Goal: Task Accomplishment & Management: Manage account settings

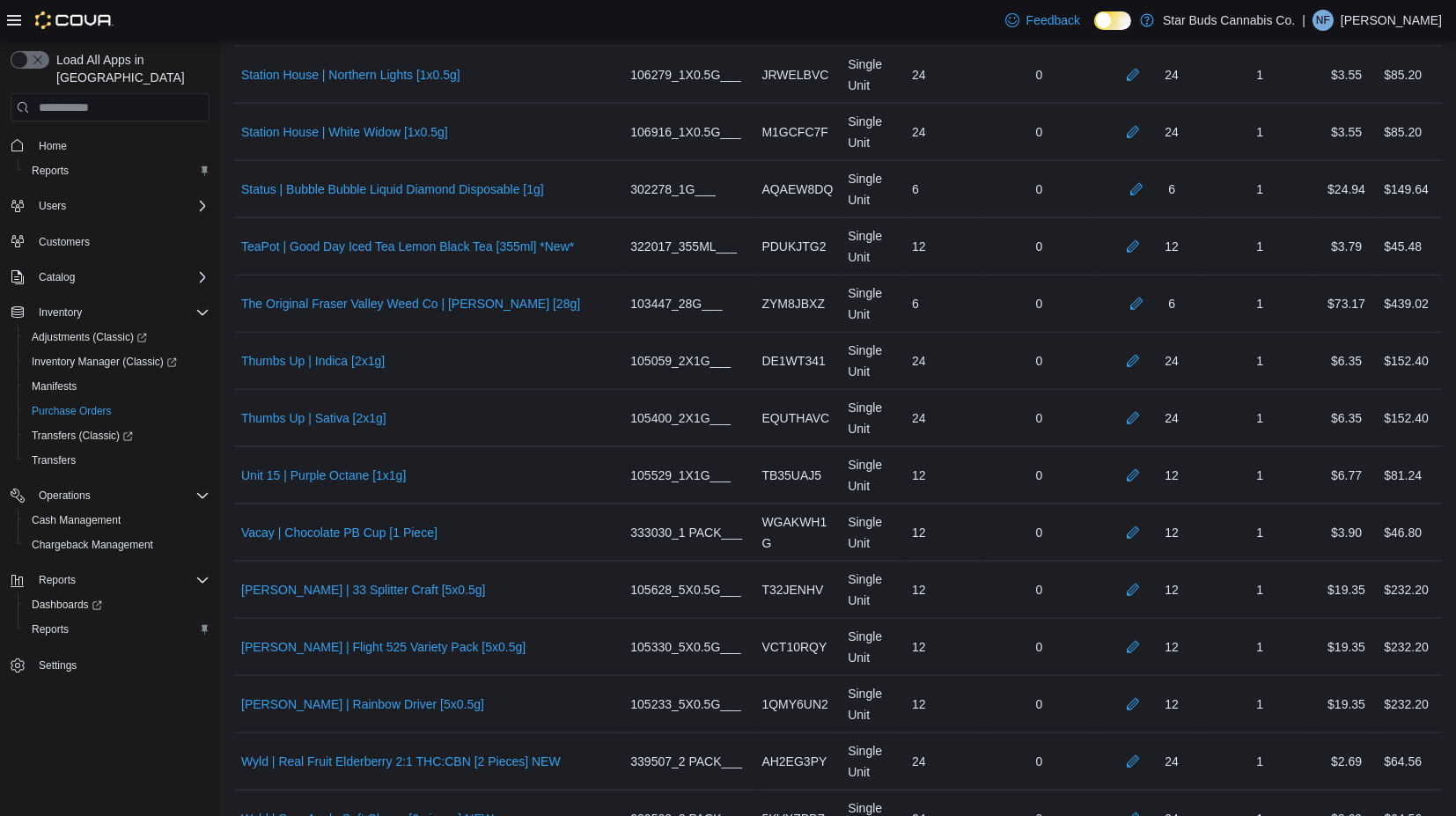
scroll to position [5665, 0]
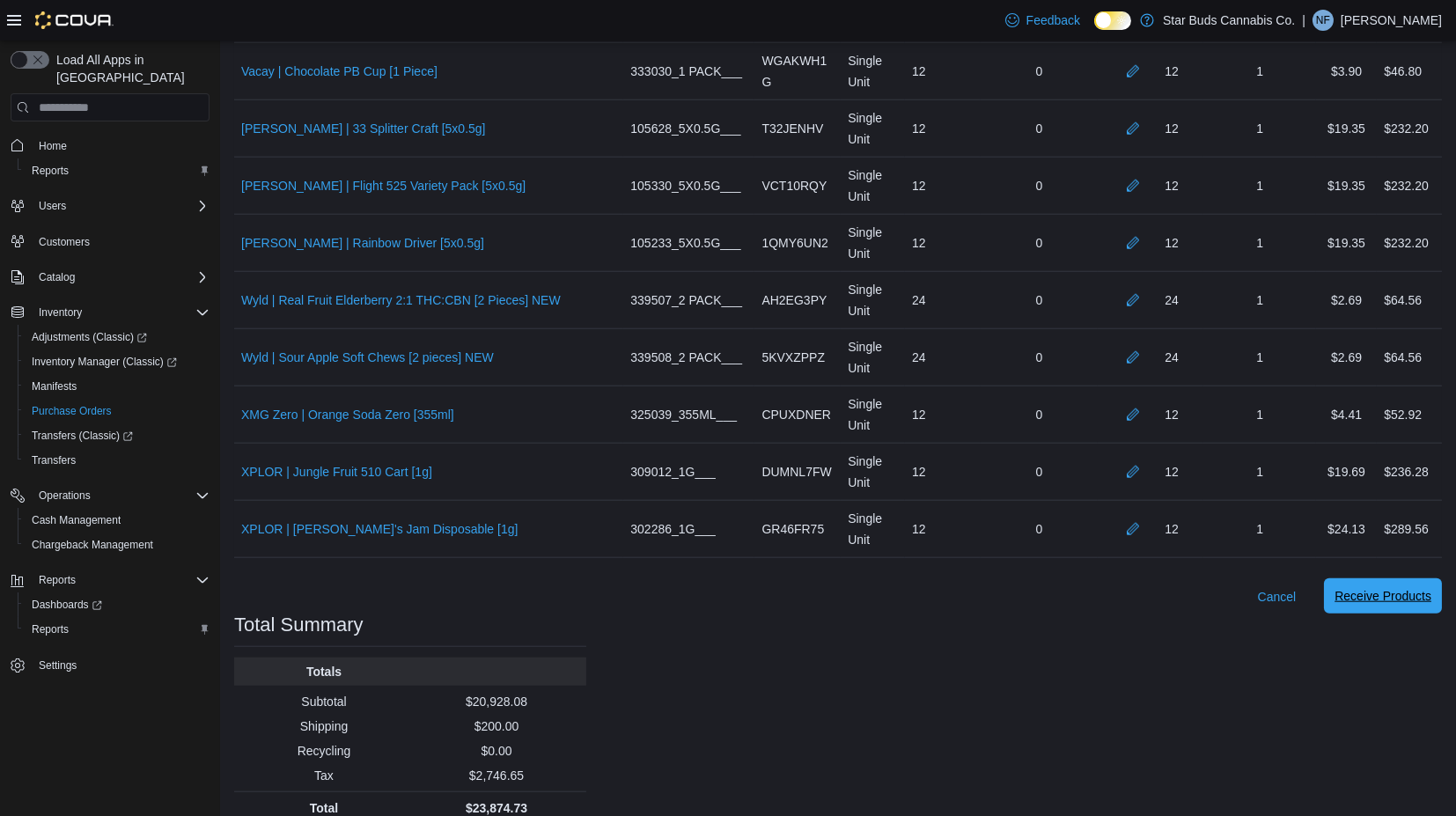
click at [1363, 587] on span "Receive Products" at bounding box center [1382, 595] width 97 height 17
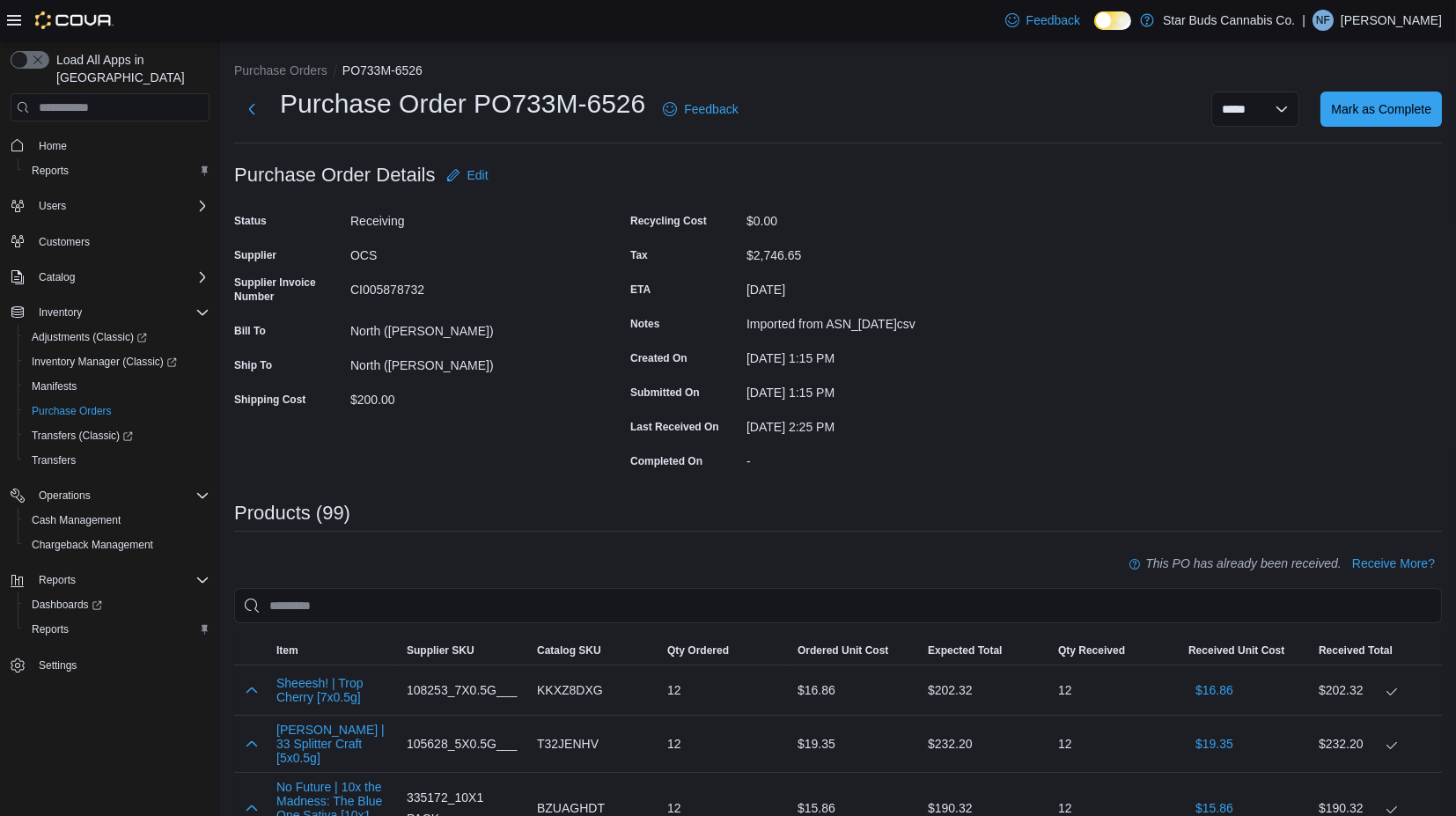
scroll to position [1, 0]
click at [1396, 100] on span "Mark as Complete" at bounding box center [1380, 107] width 100 height 17
